Goal: Task Accomplishment & Management: Manage account settings

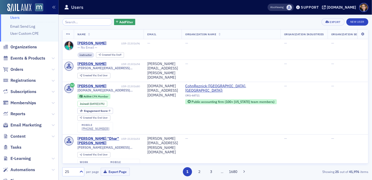
scroll to position [42, 0]
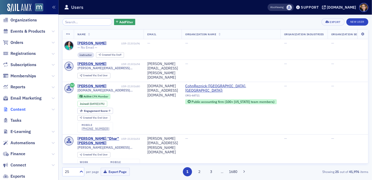
click at [18, 109] on span "Content" at bounding box center [17, 110] width 15 height 6
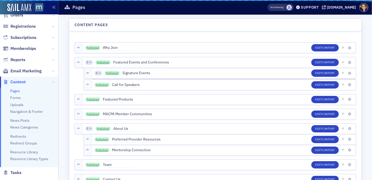
scroll to position [15, 0]
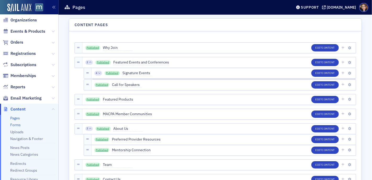
click at [15, 126] on link "Forms" at bounding box center [15, 125] width 10 height 5
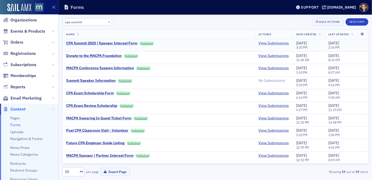
type input "cpa summit"
click at [265, 43] on link "View Submissions" at bounding box center [274, 43] width 30 height 5
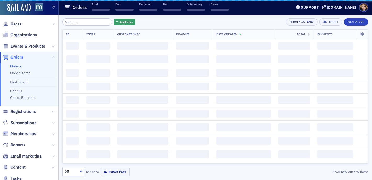
scroll to position [15, 0]
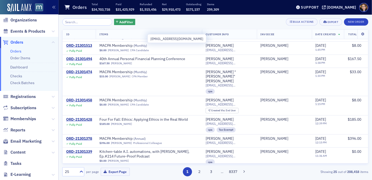
scroll to position [237, 0]
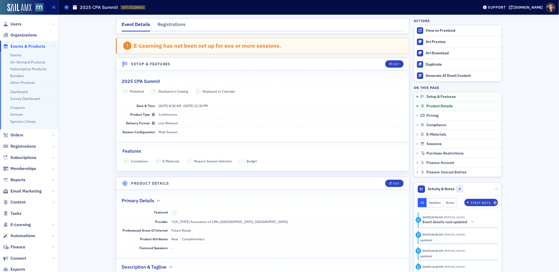
scroll to position [192, 0]
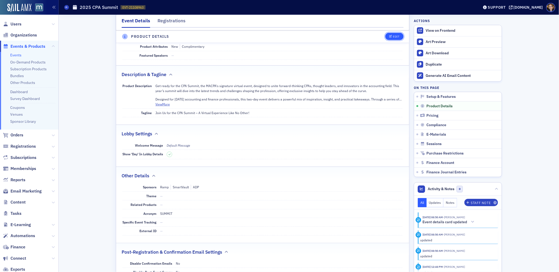
click at [393, 34] on button "Edit" at bounding box center [394, 36] width 18 height 7
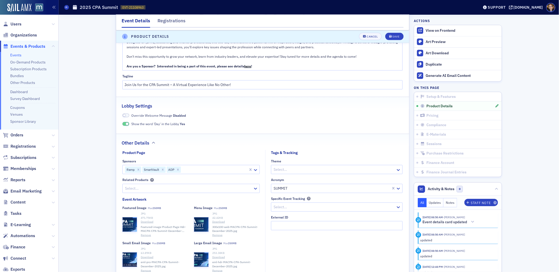
scroll to position [287, 0]
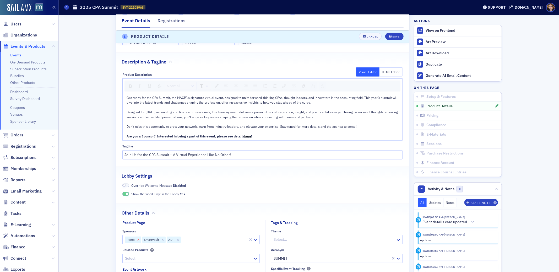
click at [138, 240] on icon "Remove Ramp" at bounding box center [139, 239] width 2 height 2
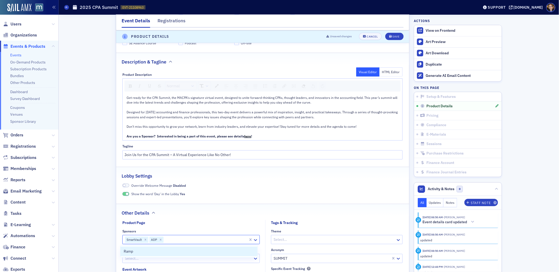
click at [228, 239] on div at bounding box center [206, 239] width 84 height 7
click at [215, 240] on div at bounding box center [206, 239] width 84 height 7
click at [254, 239] on icon at bounding box center [255, 239] width 5 height 5
click at [184, 239] on div at bounding box center [206, 239] width 84 height 7
click at [150, 251] on span "Create New sponsors "The CFO Project"" at bounding box center [157, 251] width 66 height 6
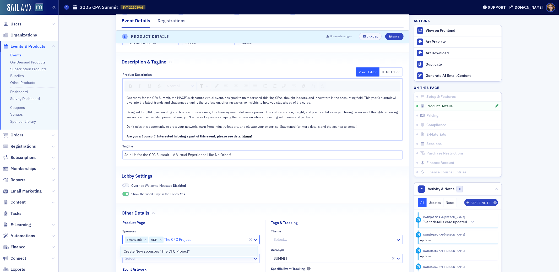
type input "The CFO Project"
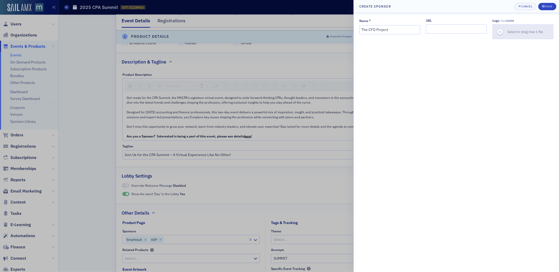
click at [501, 32] on icon "button" at bounding box center [499, 32] width 5 height 5
click at [545, 7] on div "Save" at bounding box center [548, 6] width 7 height 3
click at [545, 5] on div "Save" at bounding box center [548, 6] width 7 height 3
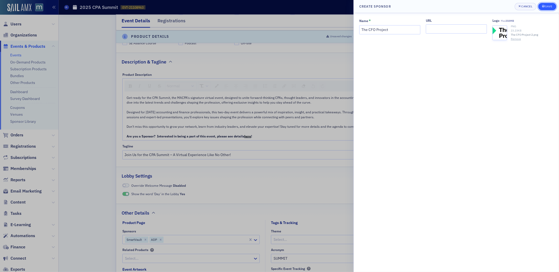
click at [545, 5] on div "Save" at bounding box center [548, 6] width 7 height 3
click at [401, 60] on div "Name * The CFO Project URL Logo Max 250MB PNG 23.23 KB The CFO Project 2.png Re…" at bounding box center [456, 142] width 205 height 259
click at [435, 28] on input "URL" at bounding box center [456, 28] width 61 height 9
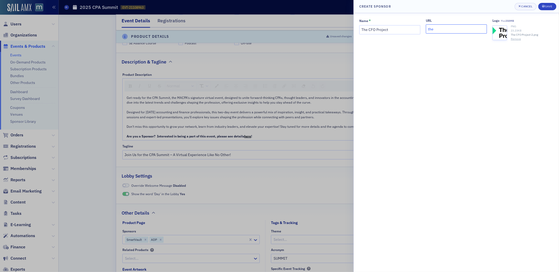
click at [430, 30] on input "the" at bounding box center [456, 28] width 61 height 9
paste input "[URL][DOMAIN_NAME]"
type input "[URL][DOMAIN_NAME]"
click at [486, 103] on div "Name * The CFO Project URL https://thecfoproject.com/ Logo Max 250MB PNG 23.23 …" at bounding box center [456, 142] width 205 height 259
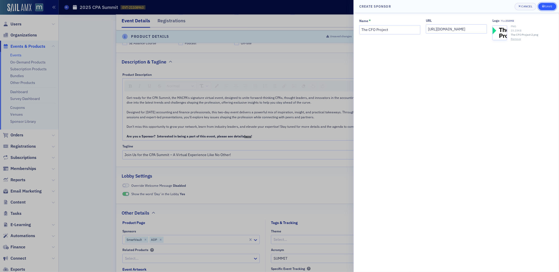
click at [546, 5] on div "Save" at bounding box center [548, 6] width 7 height 3
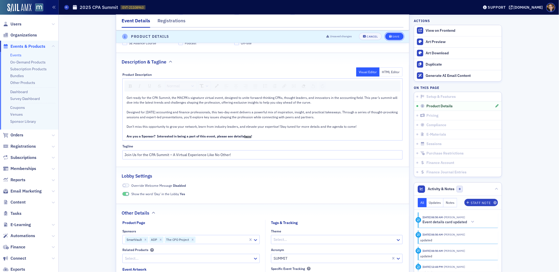
click at [392, 37] on div "Save" at bounding box center [395, 36] width 7 height 3
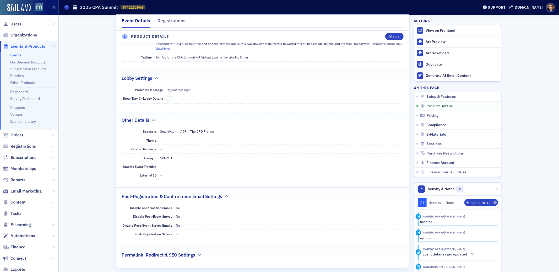
scroll to position [250, 0]
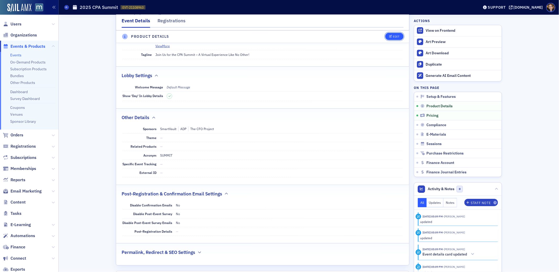
click at [386, 39] on button "Edit" at bounding box center [394, 36] width 18 height 7
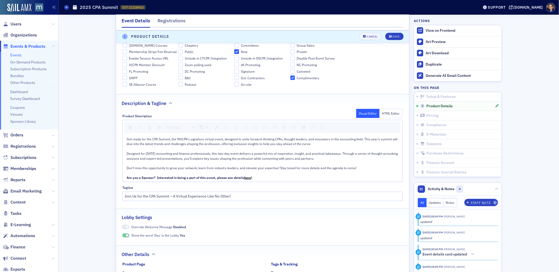
scroll to position [336, 0]
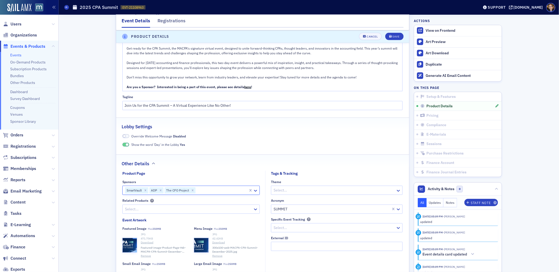
drag, startPoint x: 153, startPoint y: 190, endPoint x: 121, endPoint y: 190, distance: 32.2
click at [123, 190] on div "SmartVault ADP The CFO Project" at bounding box center [185, 190] width 125 height 8
click at [123, 191] on div "SmartVault ADP The CFO Project" at bounding box center [185, 190] width 125 height 8
click at [159, 190] on icon "Remove ADP" at bounding box center [161, 190] width 4 height 4
click at [145, 190] on icon "Remove SmartVault" at bounding box center [146, 190] width 2 height 2
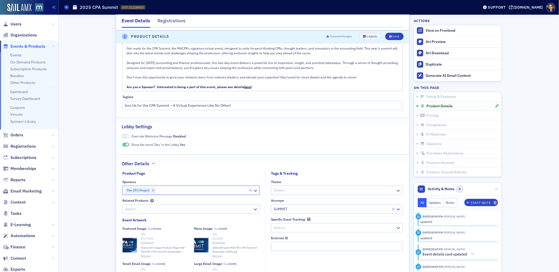
click at [152, 190] on icon "Remove The CFO Project" at bounding box center [153, 190] width 2 height 2
click at [141, 190] on div at bounding box center [188, 190] width 128 height 7
type input "adp"
type input "the"
type input "smart"
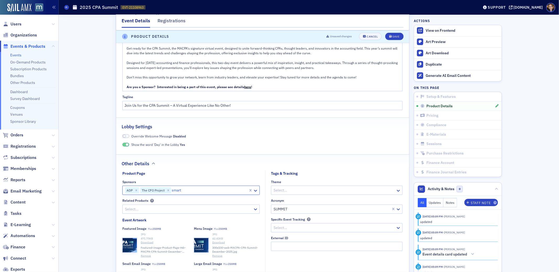
click at [140, 191] on div "SmartVault" at bounding box center [134, 190] width 18 height 6
drag, startPoint x: 130, startPoint y: 190, endPoint x: 143, endPoint y: 190, distance: 12.6
click at [143, 190] on div "SmartVault" at bounding box center [136, 190] width 23 height 6
drag, startPoint x: 144, startPoint y: 190, endPoint x: 151, endPoint y: 189, distance: 7.5
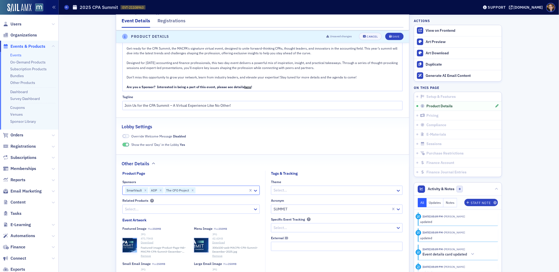
click at [145, 190] on icon "Remove SmartVault" at bounding box center [146, 190] width 2 height 2
click at [193, 189] on div at bounding box center [210, 190] width 76 height 7
click at [192, 190] on div at bounding box center [210, 190] width 76 height 7
type input "smart"
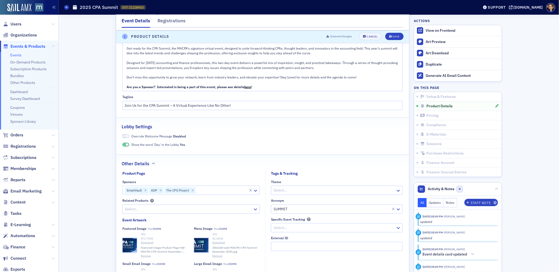
click at [222, 165] on div "Other Details" at bounding box center [263, 161] width 282 height 12
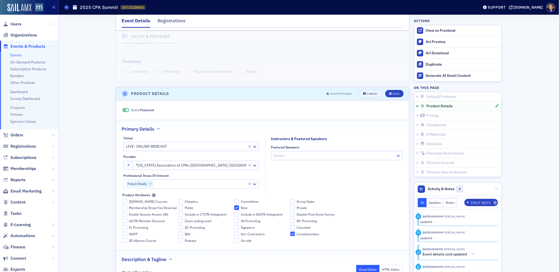
scroll to position [41, 0]
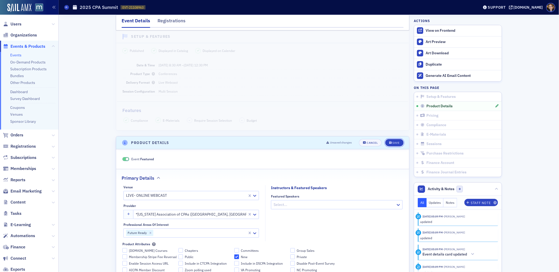
drag, startPoint x: 393, startPoint y: 141, endPoint x: 382, endPoint y: 145, distance: 11.9
click at [393, 141] on div "Save" at bounding box center [395, 142] width 7 height 3
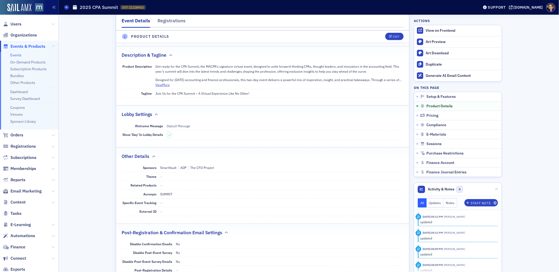
scroll to position [234, 0]
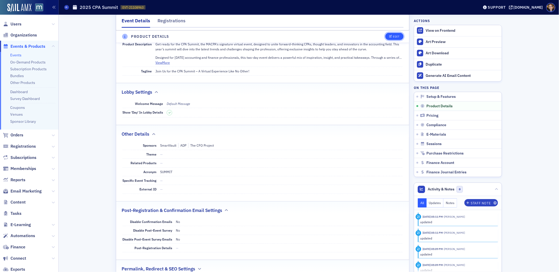
click at [393, 35] on div "Edit" at bounding box center [396, 36] width 7 height 3
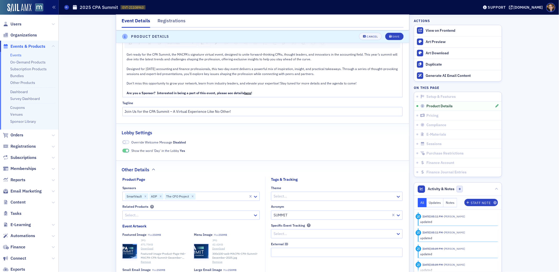
scroll to position [432, 0]
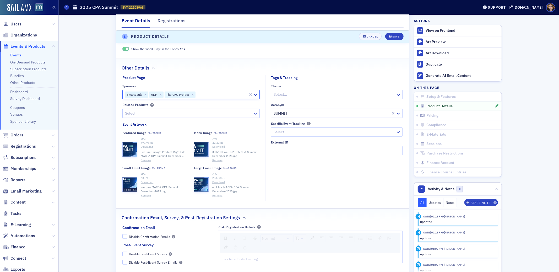
click at [206, 94] on div at bounding box center [222, 94] width 52 height 7
click at [191, 95] on icon "Remove The CFO Project" at bounding box center [193, 95] width 4 height 4
click at [165, 94] on div at bounding box center [206, 94] width 84 height 7
type input "smar"
type input "adp"
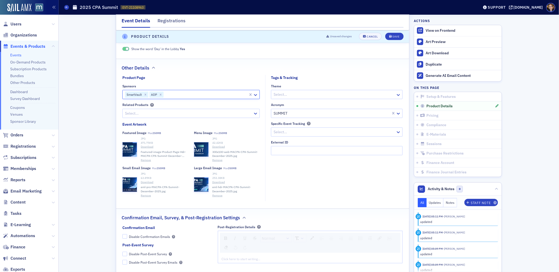
drag, startPoint x: 160, startPoint y: 94, endPoint x: 131, endPoint y: 95, distance: 29.1
click at [160, 94] on icon "Remove ADP" at bounding box center [161, 95] width 4 height 4
click at [144, 95] on icon "Remove SmartVault" at bounding box center [146, 95] width 4 height 4
click at [139, 94] on div at bounding box center [188, 94] width 128 height 7
type input "adp"
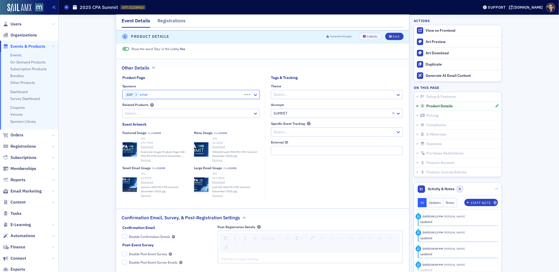
type input "smart"
click at [144, 95] on icon "Remove SmartVault" at bounding box center [146, 95] width 4 height 4
click at [155, 96] on div at bounding box center [194, 94] width 108 height 7
type input "sma"
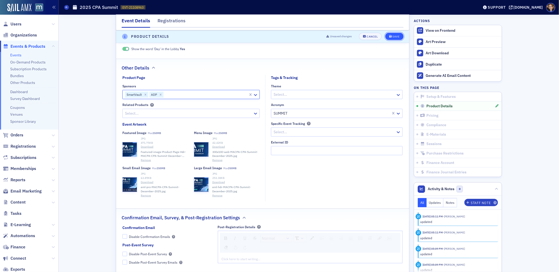
click at [395, 36] on div "Save" at bounding box center [395, 36] width 7 height 3
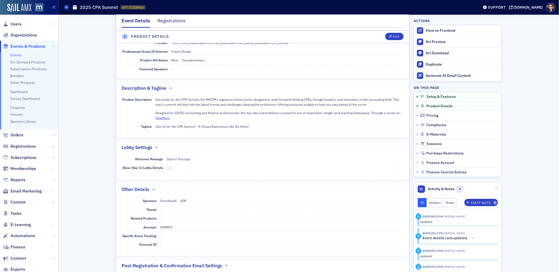
scroll to position [146, 0]
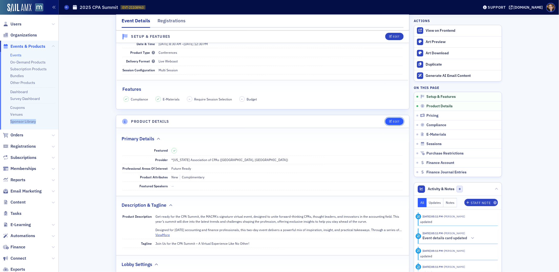
click at [393, 122] on div "Edit" at bounding box center [396, 121] width 7 height 3
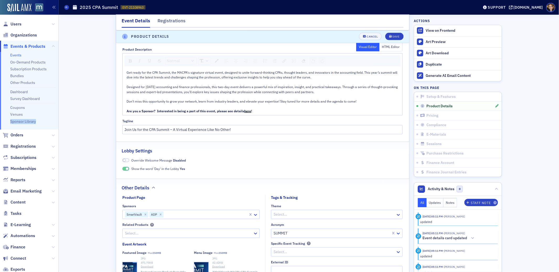
scroll to position [312, 0]
click at [198, 215] on div at bounding box center [206, 213] width 84 height 7
type input "the c"
click at [389, 36] on icon "submit" at bounding box center [390, 36] width 3 height 3
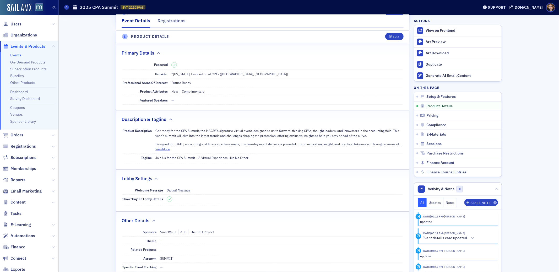
scroll to position [146, 0]
click at [17, 134] on span "Orders" at bounding box center [16, 135] width 13 height 6
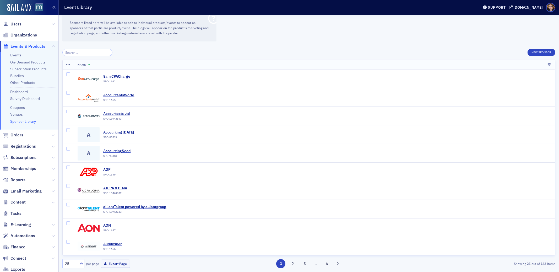
click at [84, 52] on input "search" at bounding box center [87, 52] width 50 height 7
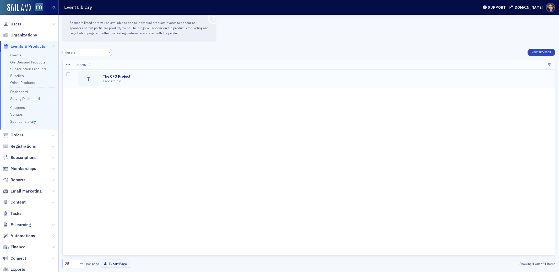
type input "the cfo"
click at [113, 76] on div "The CFO Project" at bounding box center [116, 76] width 27 height 5
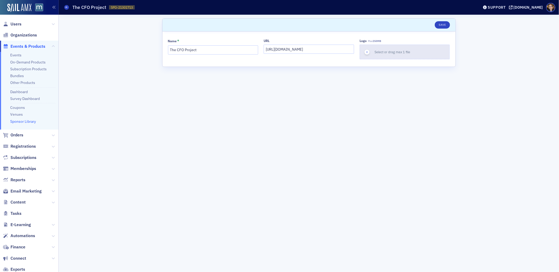
click at [388, 50] on span "Select or drag max 1 file" at bounding box center [392, 52] width 36 height 4
click at [442, 24] on button "Save" at bounding box center [442, 24] width 15 height 7
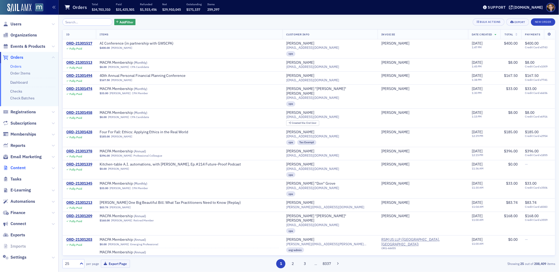
click at [17, 167] on span "Content" at bounding box center [17, 168] width 15 height 6
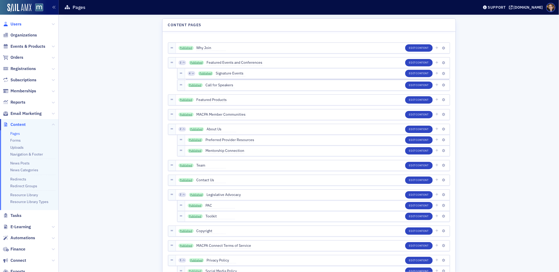
click at [15, 21] on span "Users" at bounding box center [15, 24] width 11 height 6
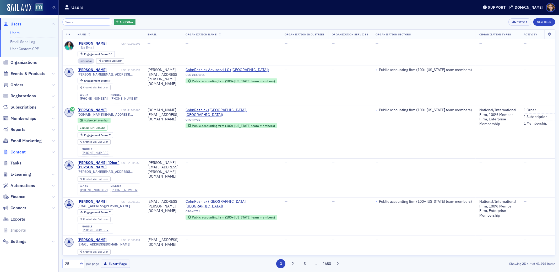
click at [15, 151] on span "Content" at bounding box center [17, 152] width 15 height 6
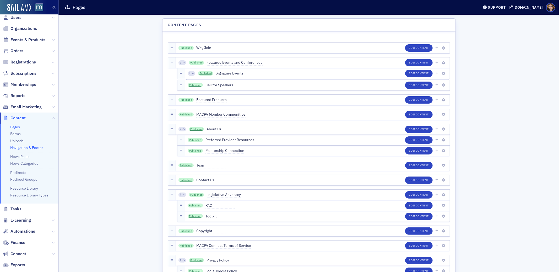
scroll to position [37, 0]
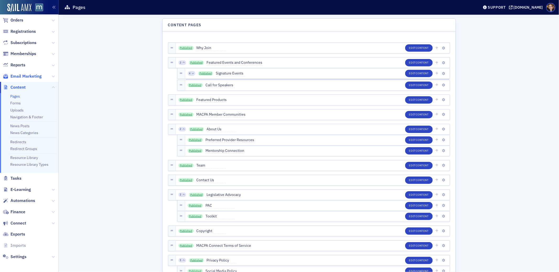
click at [21, 74] on span "Email Marketing" at bounding box center [25, 76] width 31 height 6
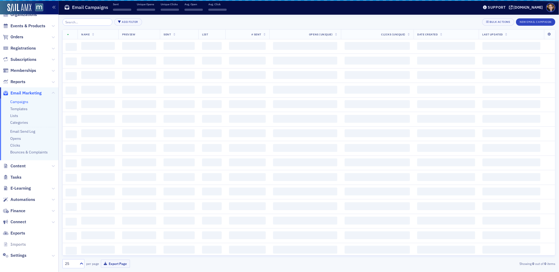
scroll to position [20, 0]
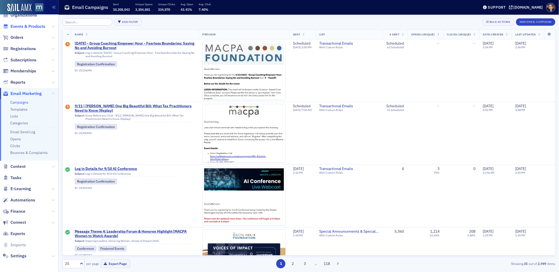
click at [26, 25] on span "Events & Products" at bounding box center [27, 27] width 35 height 6
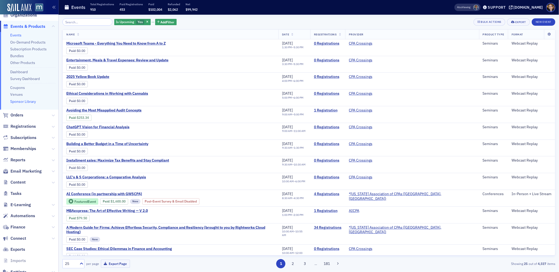
click at [24, 102] on link "Sponsor Library" at bounding box center [23, 101] width 26 height 5
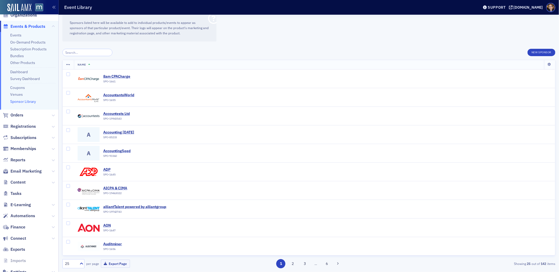
click at [85, 51] on input "search" at bounding box center [87, 52] width 50 height 7
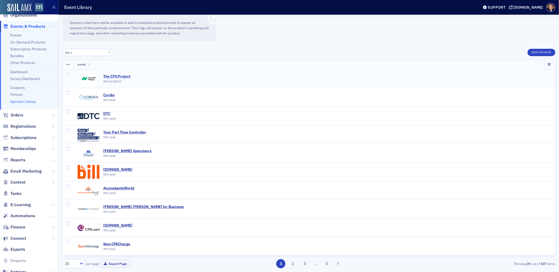
type input "the c"
click at [121, 75] on div "The CFO Project" at bounding box center [116, 76] width 27 height 5
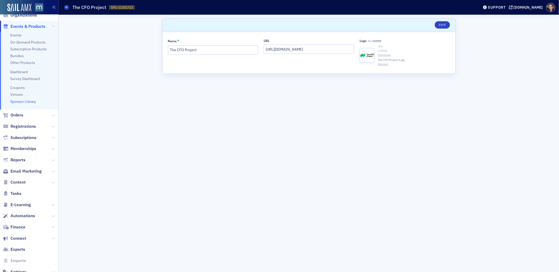
click at [385, 63] on button "Remove" at bounding box center [383, 64] width 10 height 4
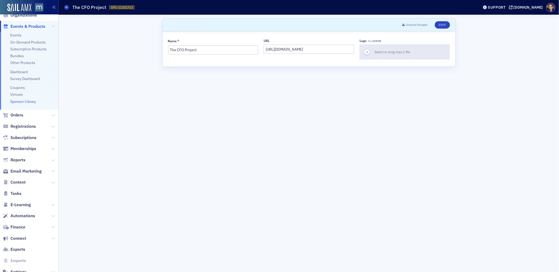
click at [370, 52] on div "button" at bounding box center [367, 52] width 15 height 14
click at [441, 25] on button "Save" at bounding box center [442, 24] width 15 height 7
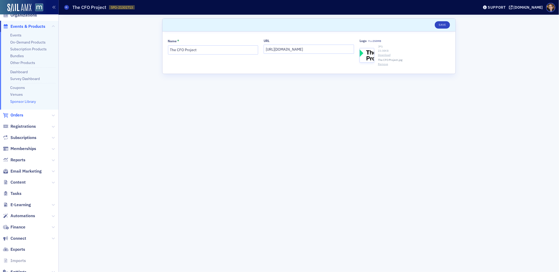
click at [18, 113] on span "Orders" at bounding box center [16, 115] width 13 height 6
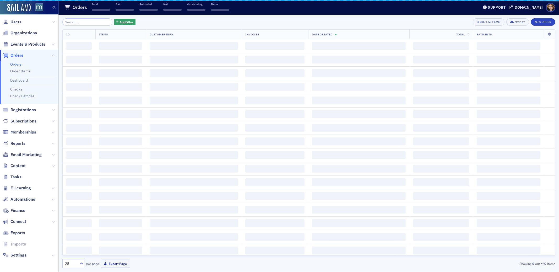
scroll to position [1, 0]
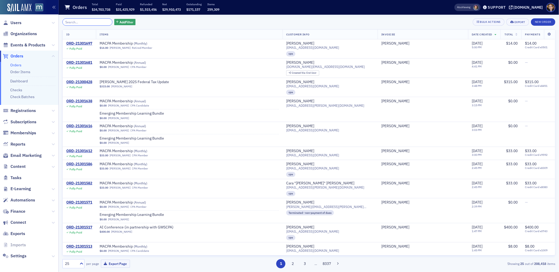
scroll to position [1, 0]
